Goal: Transaction & Acquisition: Subscribe to service/newsletter

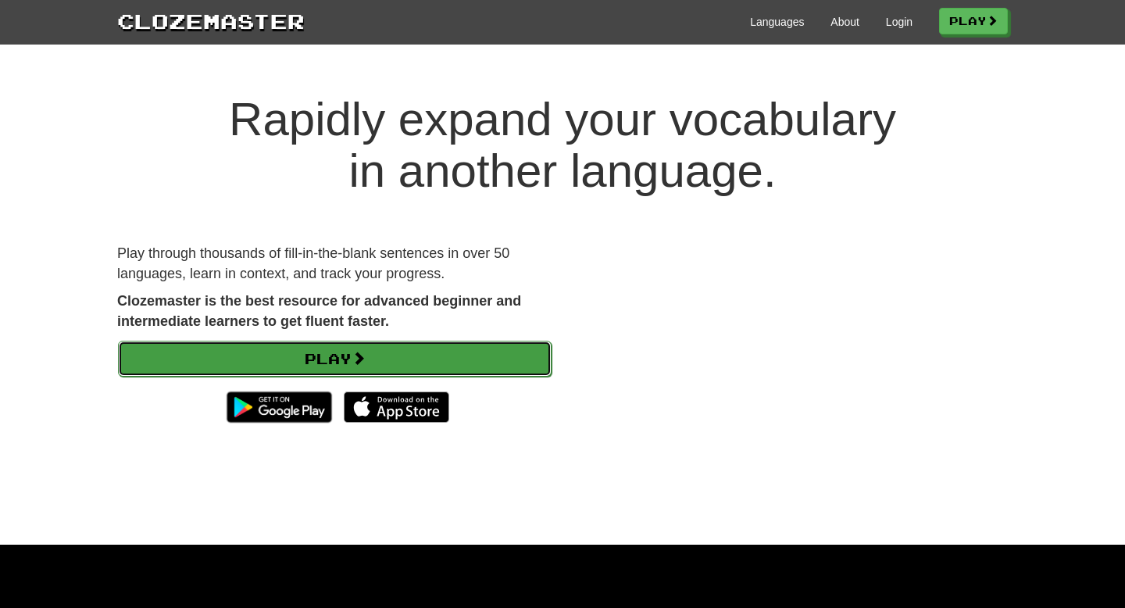
click at [346, 351] on link "Play" at bounding box center [335, 359] width 434 height 36
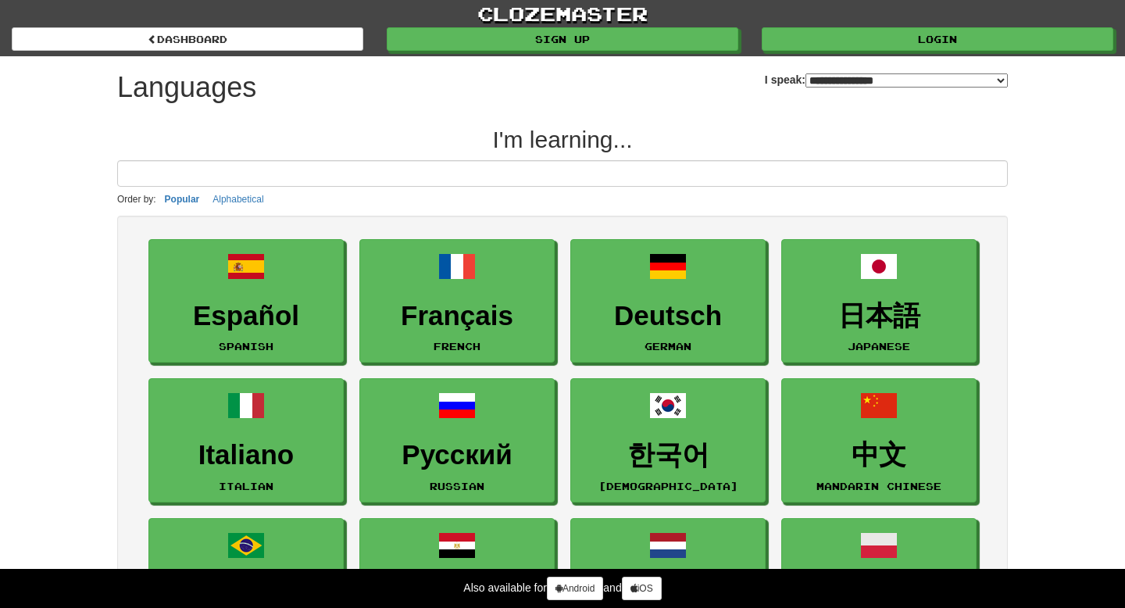
select select "*******"
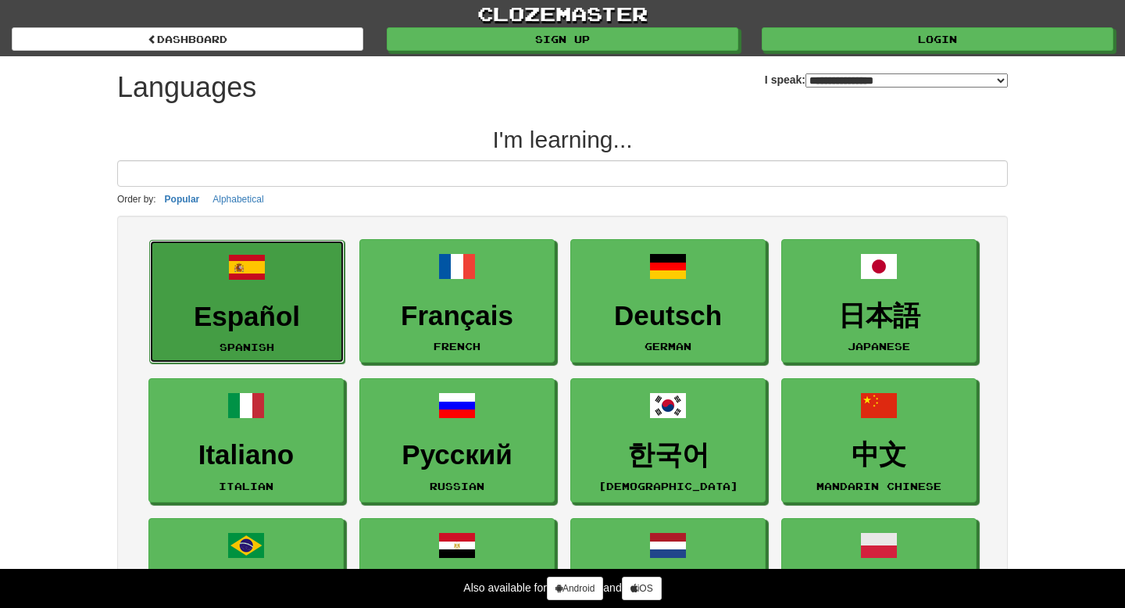
click at [329, 280] on link "Español Spanish" at bounding box center [246, 302] width 195 height 124
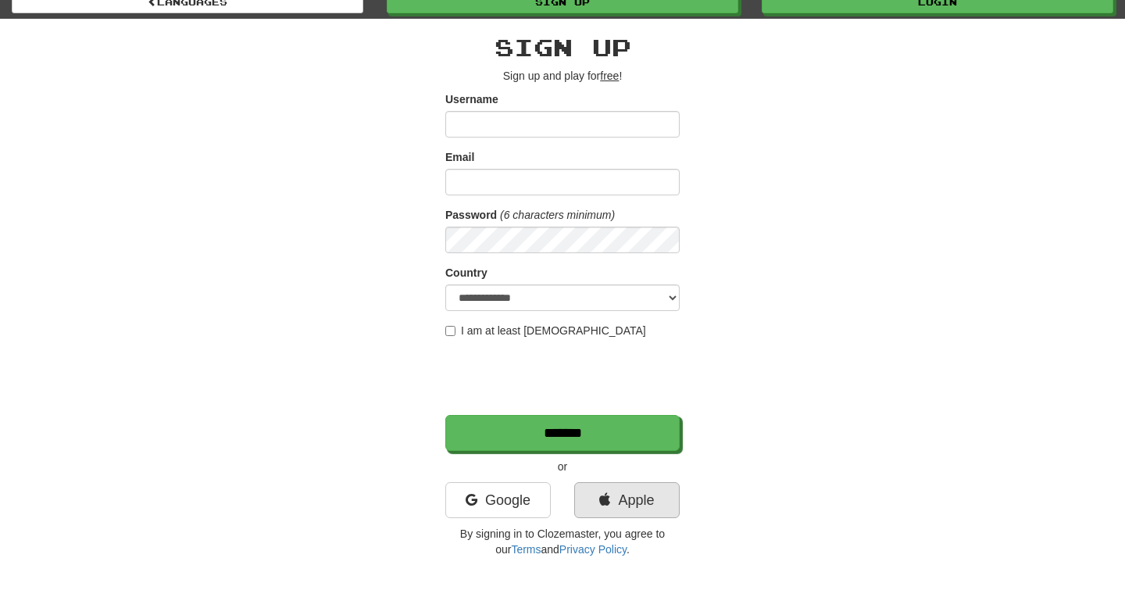
scroll to position [42, 0]
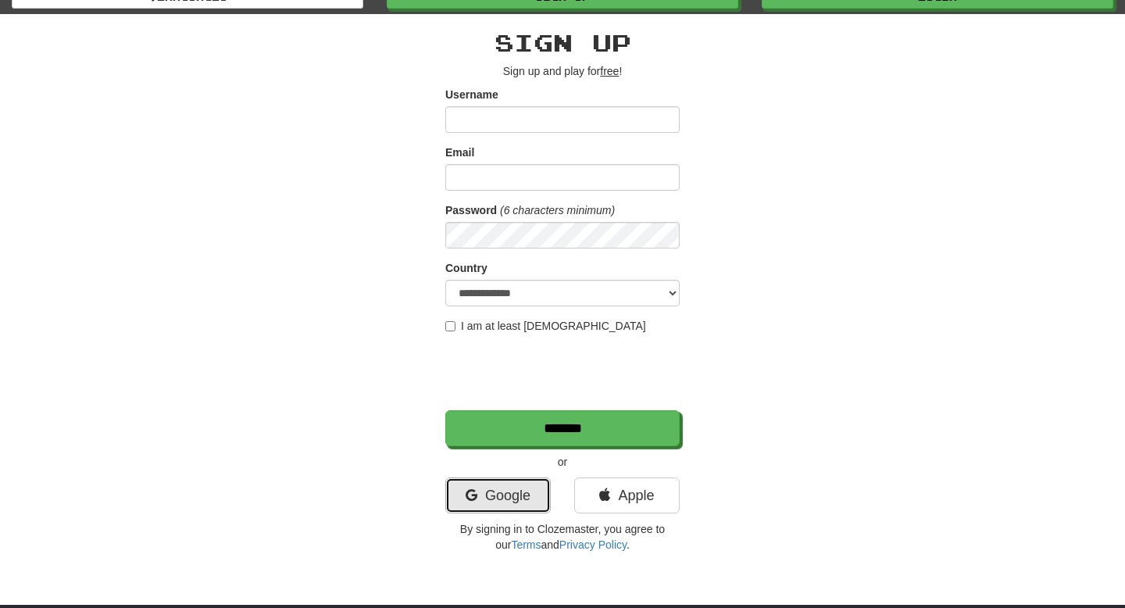
click at [507, 494] on link "Google" at bounding box center [497, 495] width 105 height 36
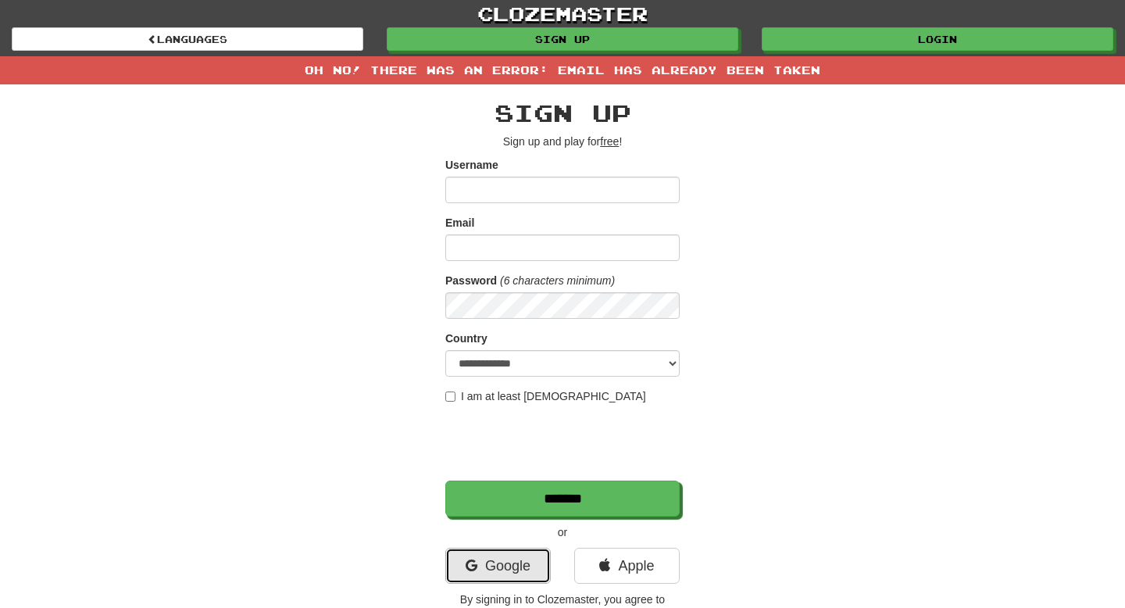
click at [494, 562] on link "Google" at bounding box center [497, 566] width 105 height 36
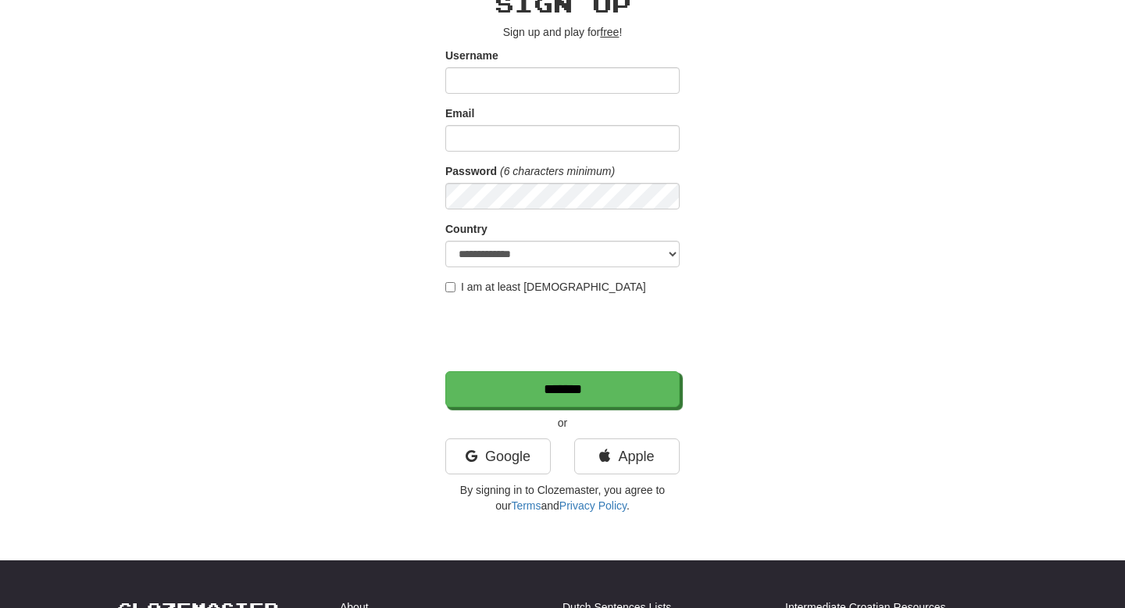
scroll to position [123, 0]
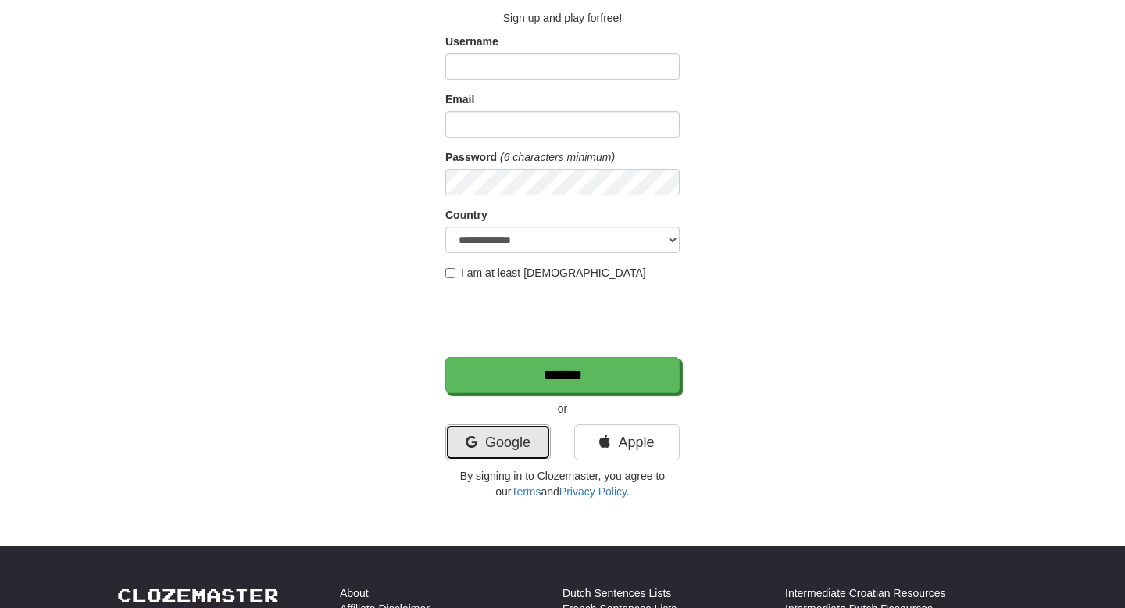
click at [534, 451] on link "Google" at bounding box center [497, 442] width 105 height 36
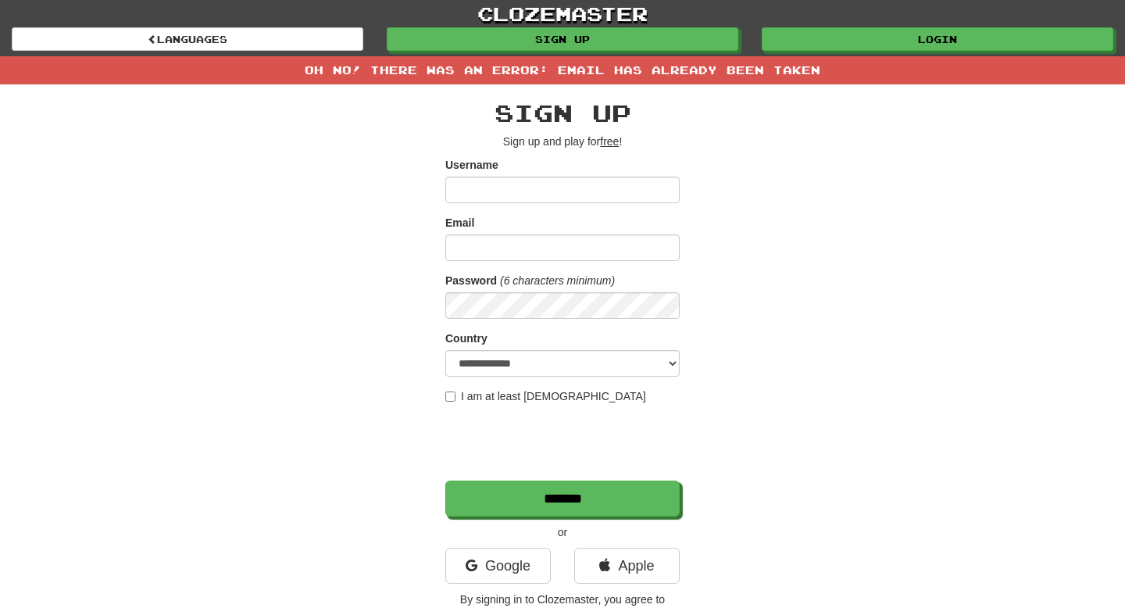
click at [629, 63] on div "Oh no! There was an error: Email has already been taken" at bounding box center [562, 70] width 1125 height 28
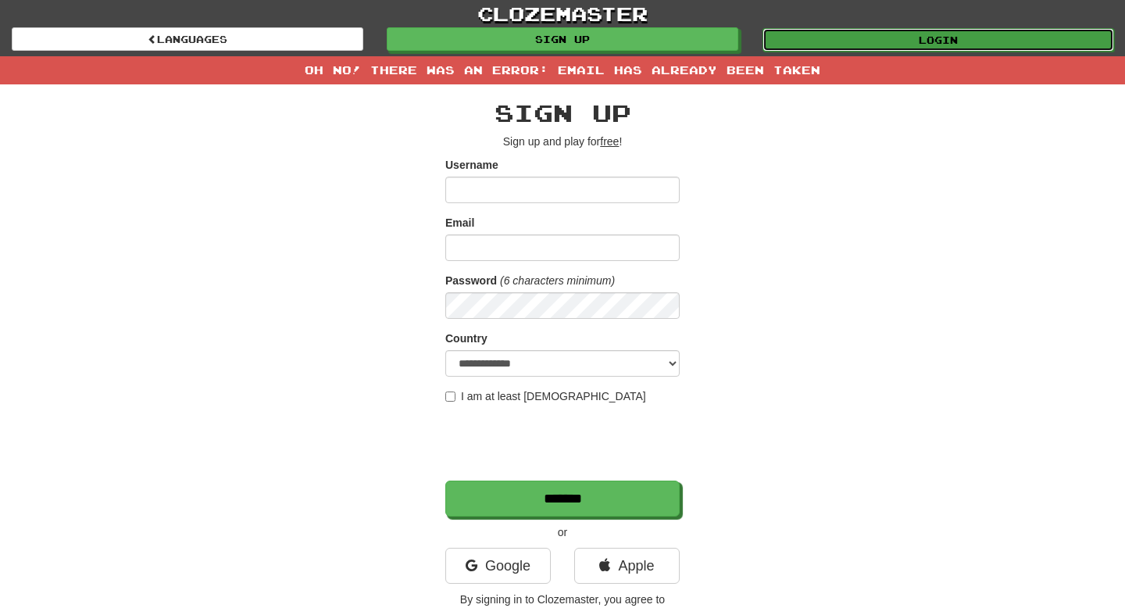
click at [830, 44] on link "Login" at bounding box center [937, 39] width 351 height 23
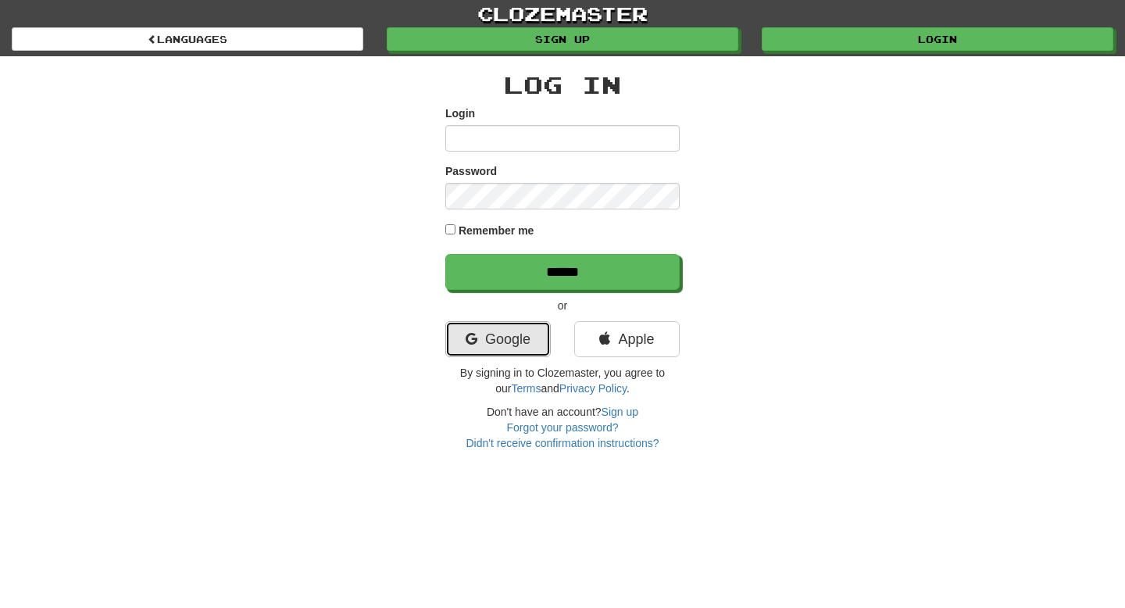
click at [494, 351] on link "Google" at bounding box center [497, 339] width 105 height 36
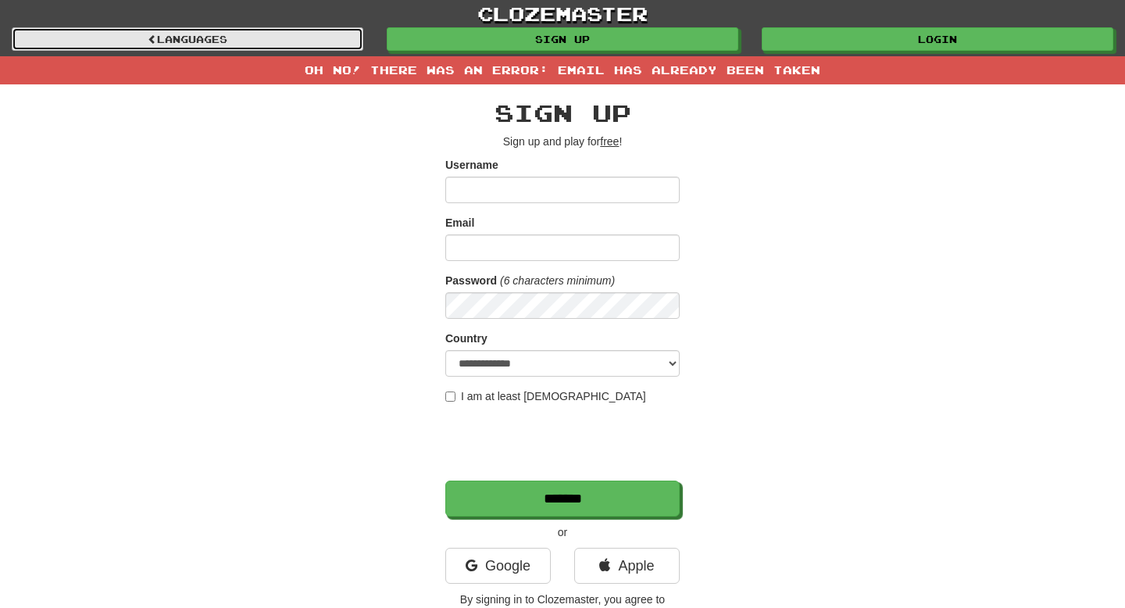
click at [162, 36] on link "Languages" at bounding box center [187, 38] width 351 height 23
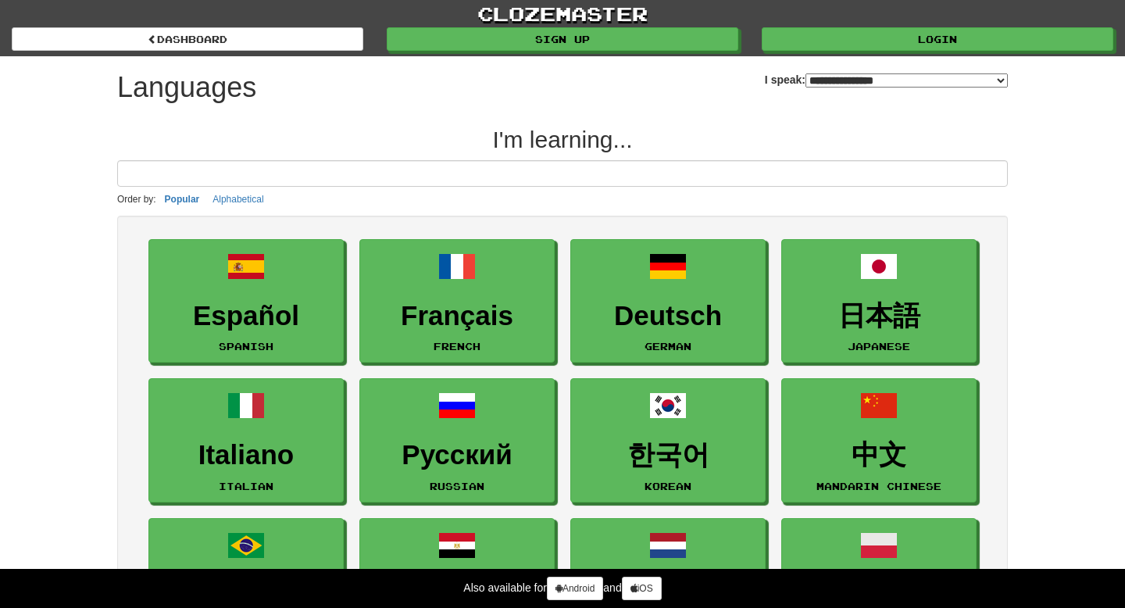
select select "*******"
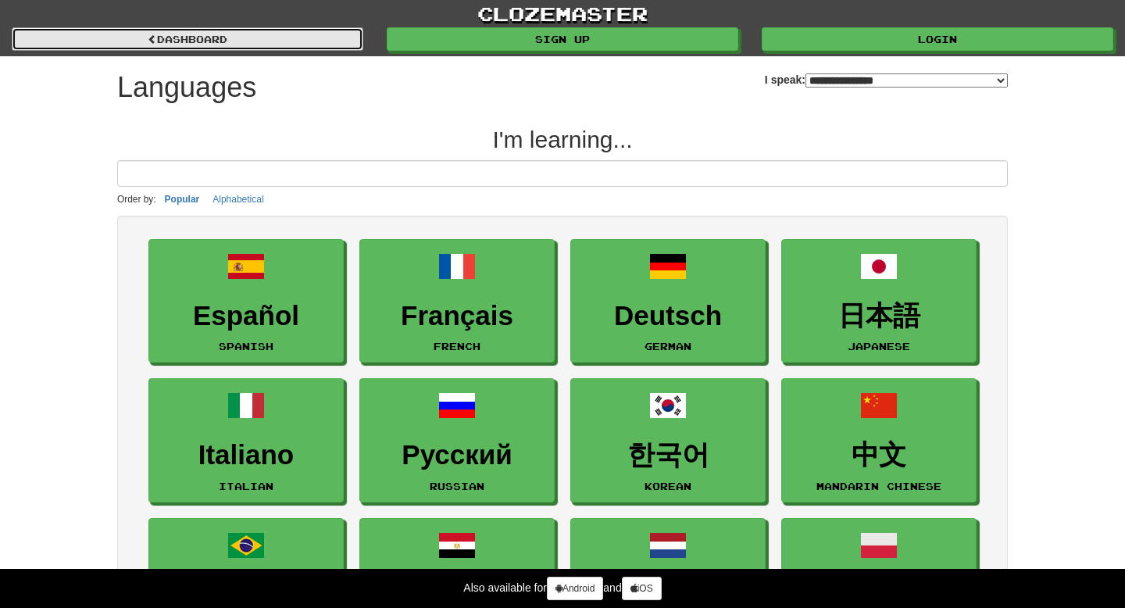
click at [163, 37] on link "dashboard" at bounding box center [187, 38] width 351 height 23
